Goal: Browse casually: Explore the website without a specific task or goal

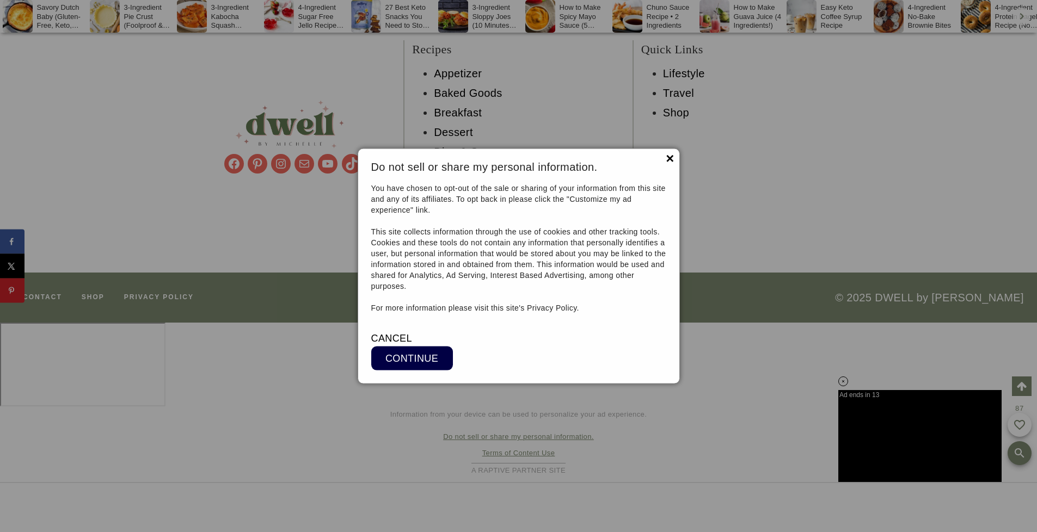
scroll to position [11836, 0]
